Goal: Task Accomplishment & Management: Complete application form

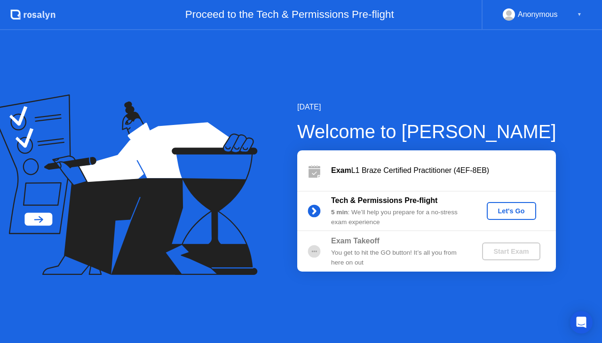
click at [515, 205] on button "Let's Go" at bounding box center [511, 211] width 49 height 18
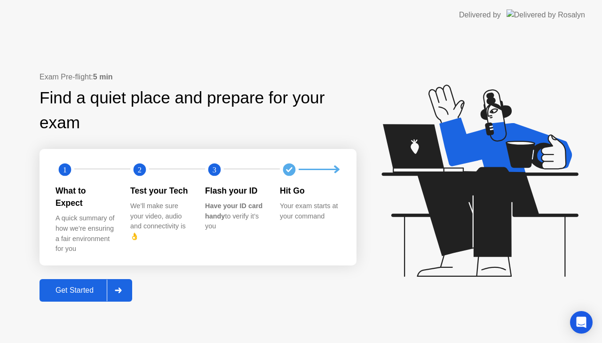
click at [87, 286] on div "Get Started" at bounding box center [74, 290] width 64 height 8
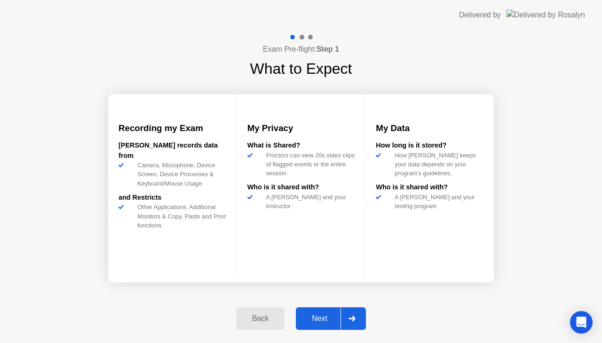
click at [325, 323] on div "Next" at bounding box center [320, 319] width 42 height 8
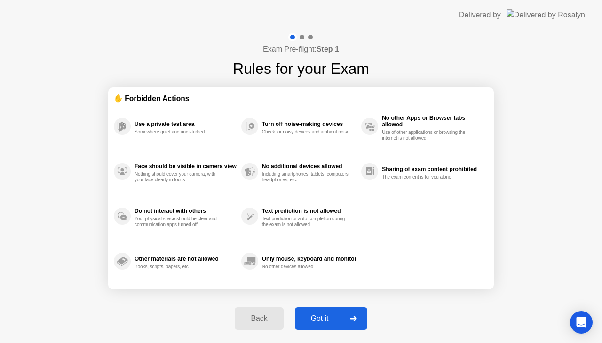
click at [318, 320] on div "Got it" at bounding box center [320, 319] width 44 height 8
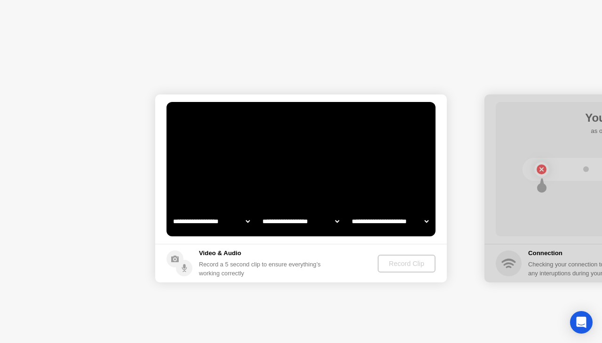
select select "**********"
select select "*******"
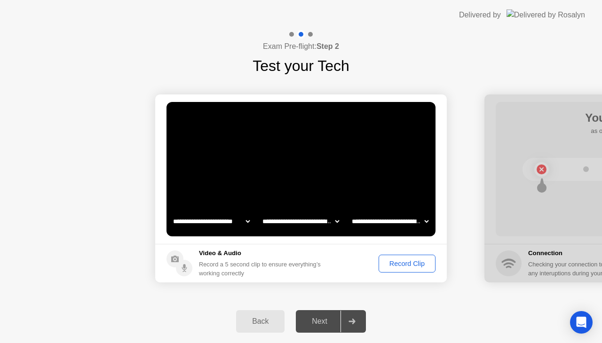
click at [402, 262] on div "Record Clip" at bounding box center [407, 264] width 50 height 8
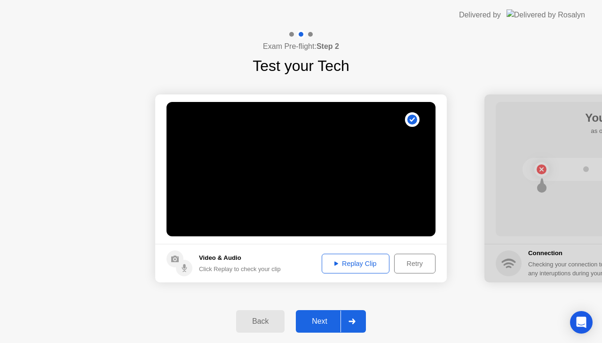
click at [336, 267] on div "Replay Clip" at bounding box center [355, 264] width 61 height 8
click at [360, 324] on div at bounding box center [351, 322] width 23 height 22
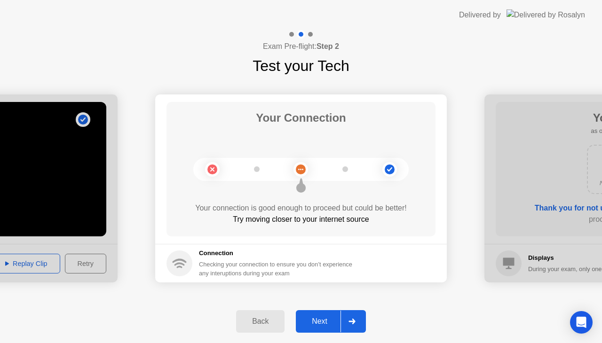
click at [337, 325] on div "Next" at bounding box center [320, 321] width 42 height 8
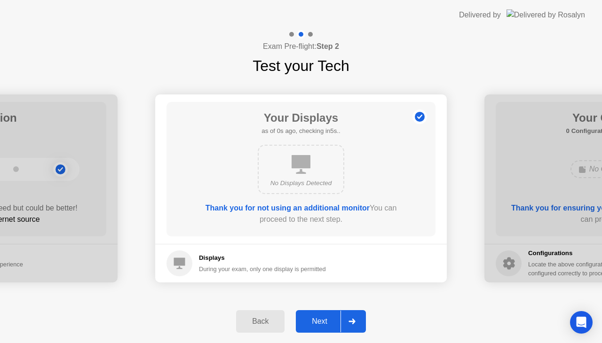
click at [337, 323] on div "Next" at bounding box center [320, 321] width 42 height 8
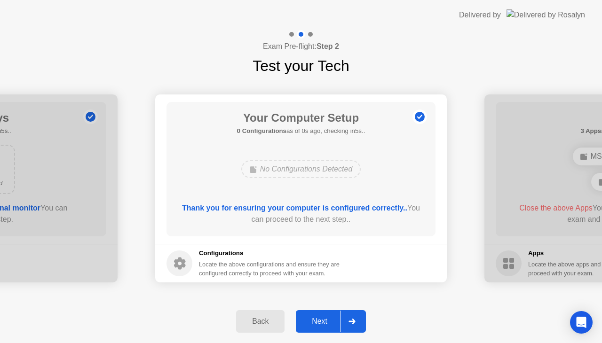
click at [337, 323] on div "Next" at bounding box center [320, 321] width 42 height 8
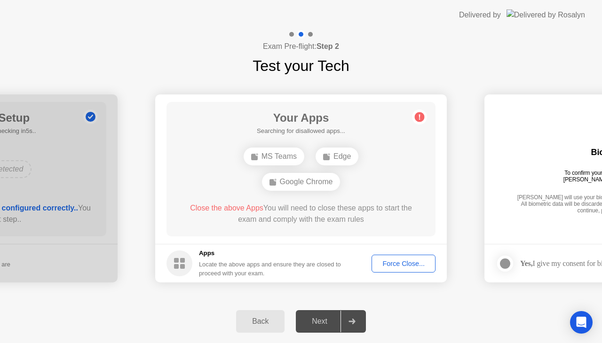
click at [397, 263] on div "Force Close..." at bounding box center [403, 264] width 57 height 8
click at [312, 171] on div "Google Chrome" at bounding box center [328, 169] width 79 height 18
click at [395, 265] on div "Force Close..." at bounding box center [403, 264] width 57 height 8
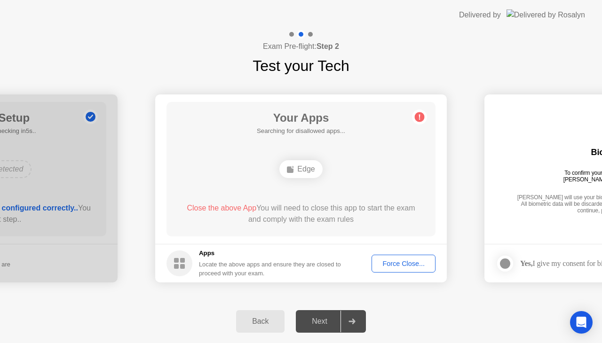
click at [402, 267] on div "Force Close..." at bounding box center [403, 264] width 57 height 8
click at [300, 163] on div "Edge" at bounding box center [300, 169] width 43 height 18
click at [393, 256] on button "Force Close..." at bounding box center [404, 264] width 64 height 18
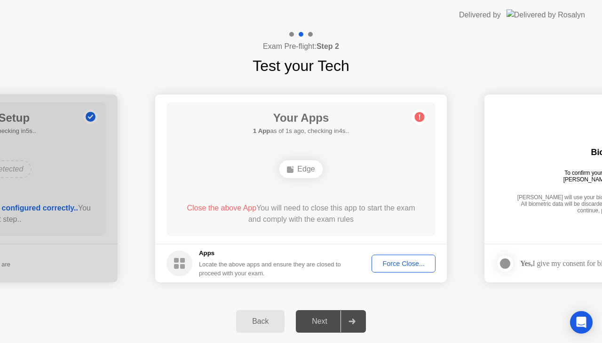
click at [261, 326] on div "Back" at bounding box center [260, 321] width 43 height 8
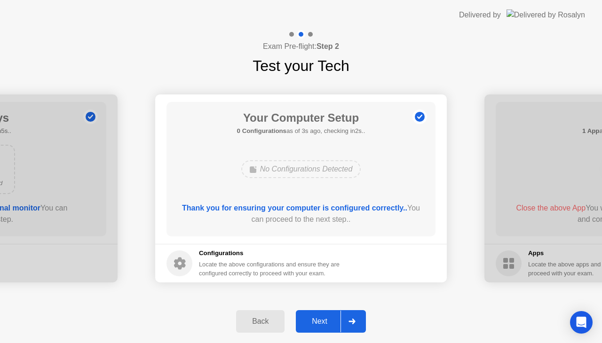
click at [322, 322] on div "Next" at bounding box center [320, 321] width 42 height 8
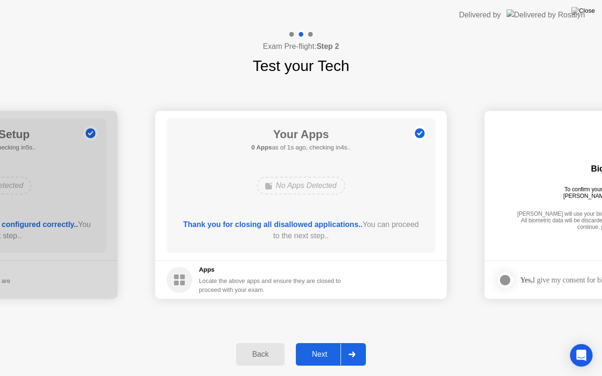
click at [317, 343] on div "Next" at bounding box center [320, 354] width 42 height 8
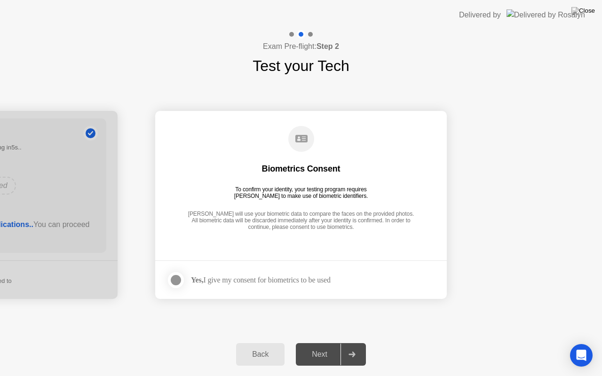
click at [227, 280] on div "Yes, I give my consent for biometrics to be used" at bounding box center [261, 280] width 140 height 9
click at [178, 282] on div at bounding box center [175, 280] width 11 height 11
click at [325, 343] on div "Next" at bounding box center [320, 354] width 42 height 8
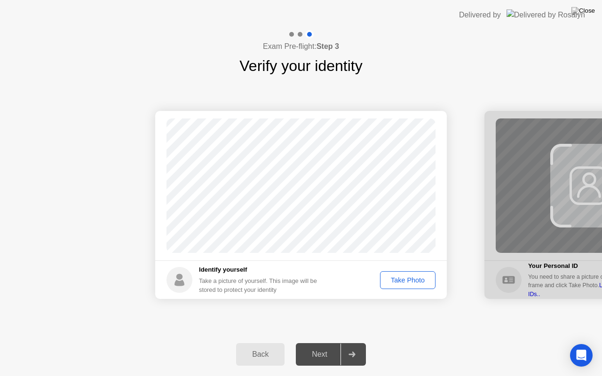
click at [391, 282] on div "Take Photo" at bounding box center [407, 281] width 49 height 8
click at [325, 343] on div "Next" at bounding box center [320, 354] width 42 height 8
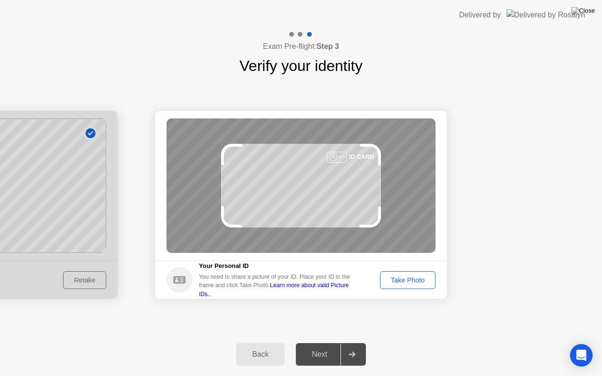
click at [414, 277] on div "Take Photo" at bounding box center [407, 281] width 49 height 8
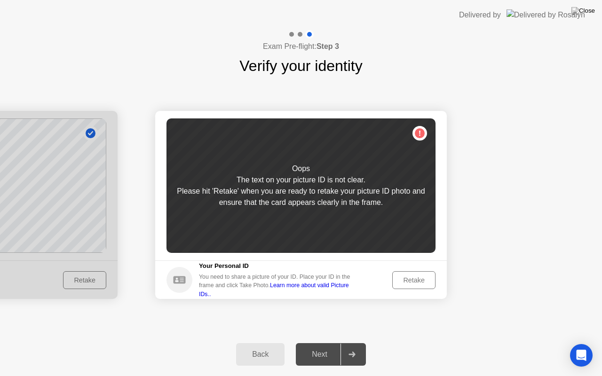
click at [414, 277] on div "Retake" at bounding box center [413, 281] width 37 height 8
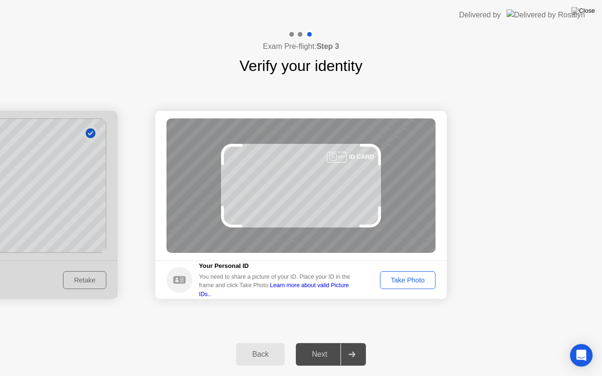
click at [414, 277] on div "Take Photo" at bounding box center [407, 281] width 49 height 8
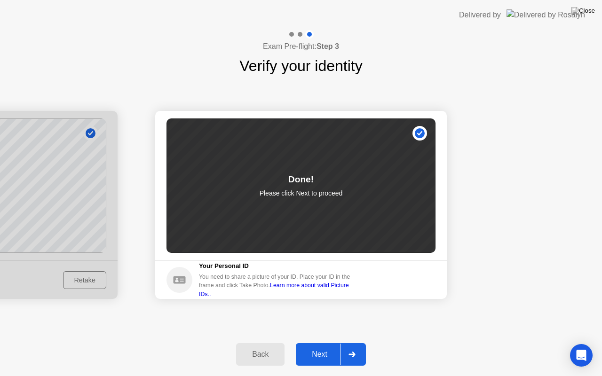
click at [322, 343] on div "Next" at bounding box center [320, 354] width 42 height 8
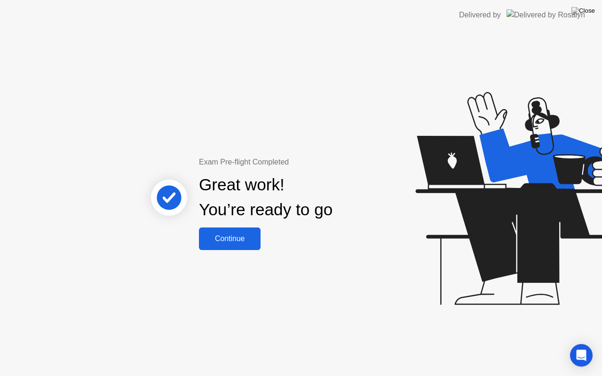
click at [233, 232] on button "Continue" at bounding box center [230, 239] width 62 height 23
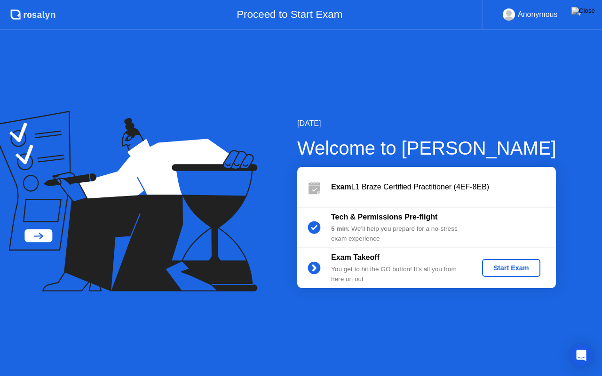
click at [519, 269] on div "Start Exam" at bounding box center [511, 268] width 50 height 8
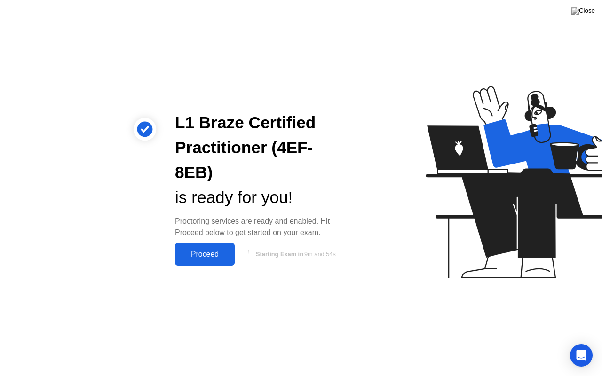
click at [211, 250] on div "Proceed" at bounding box center [205, 254] width 54 height 8
